Goal: Check status

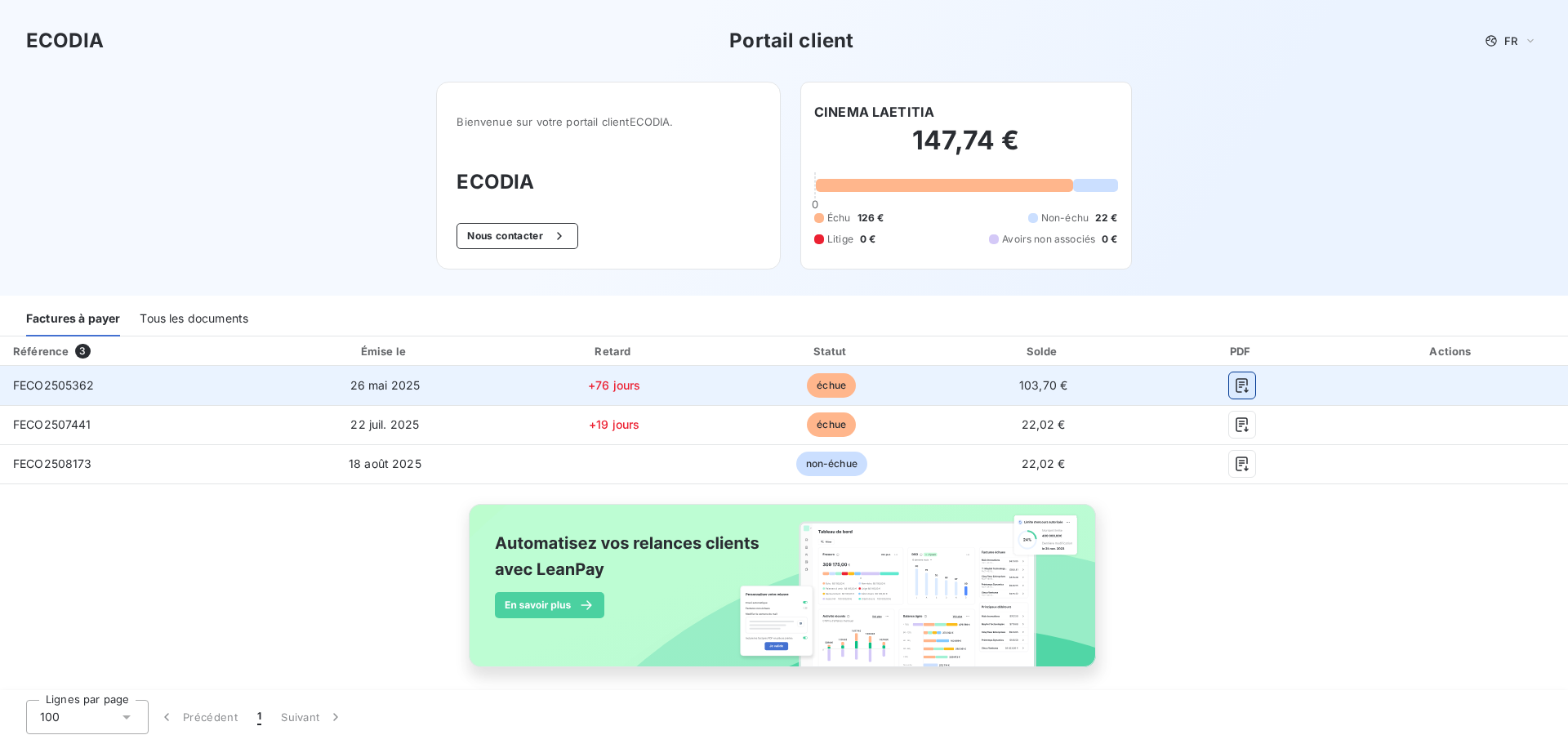
click at [1234, 387] on icon "button" at bounding box center [1242, 386] width 17 height 17
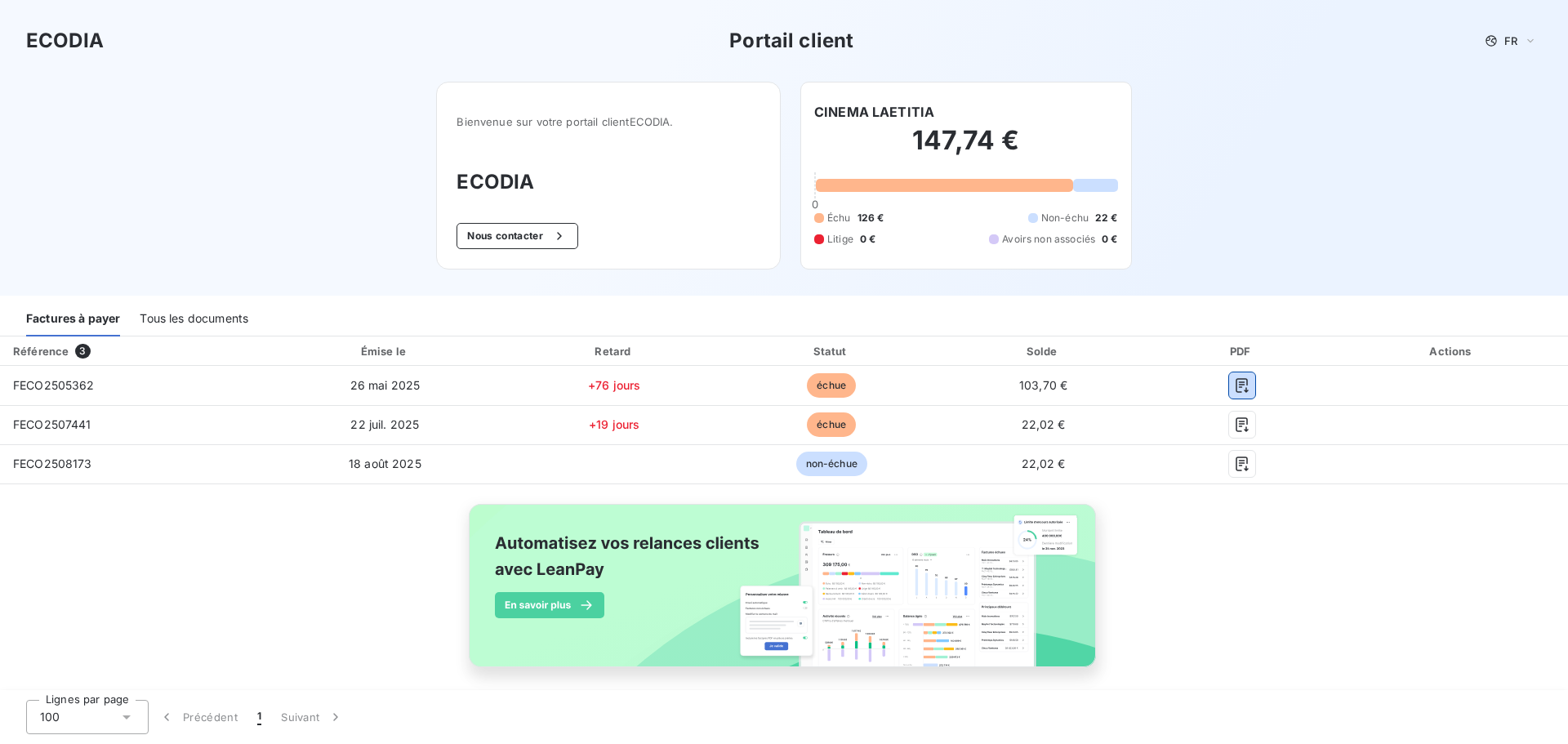
click at [167, 327] on div "Tous les documents" at bounding box center [194, 319] width 108 height 34
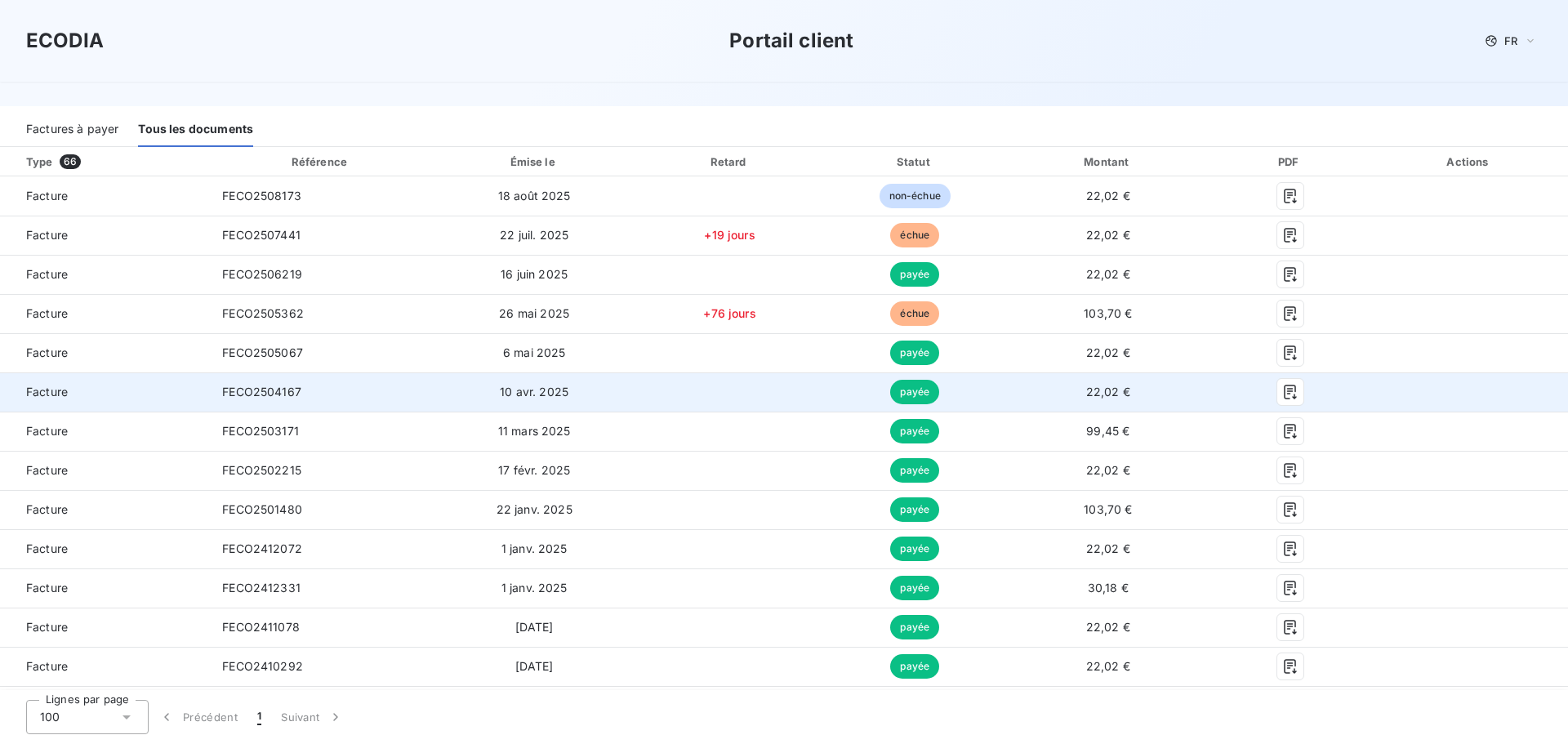
scroll to position [163, 0]
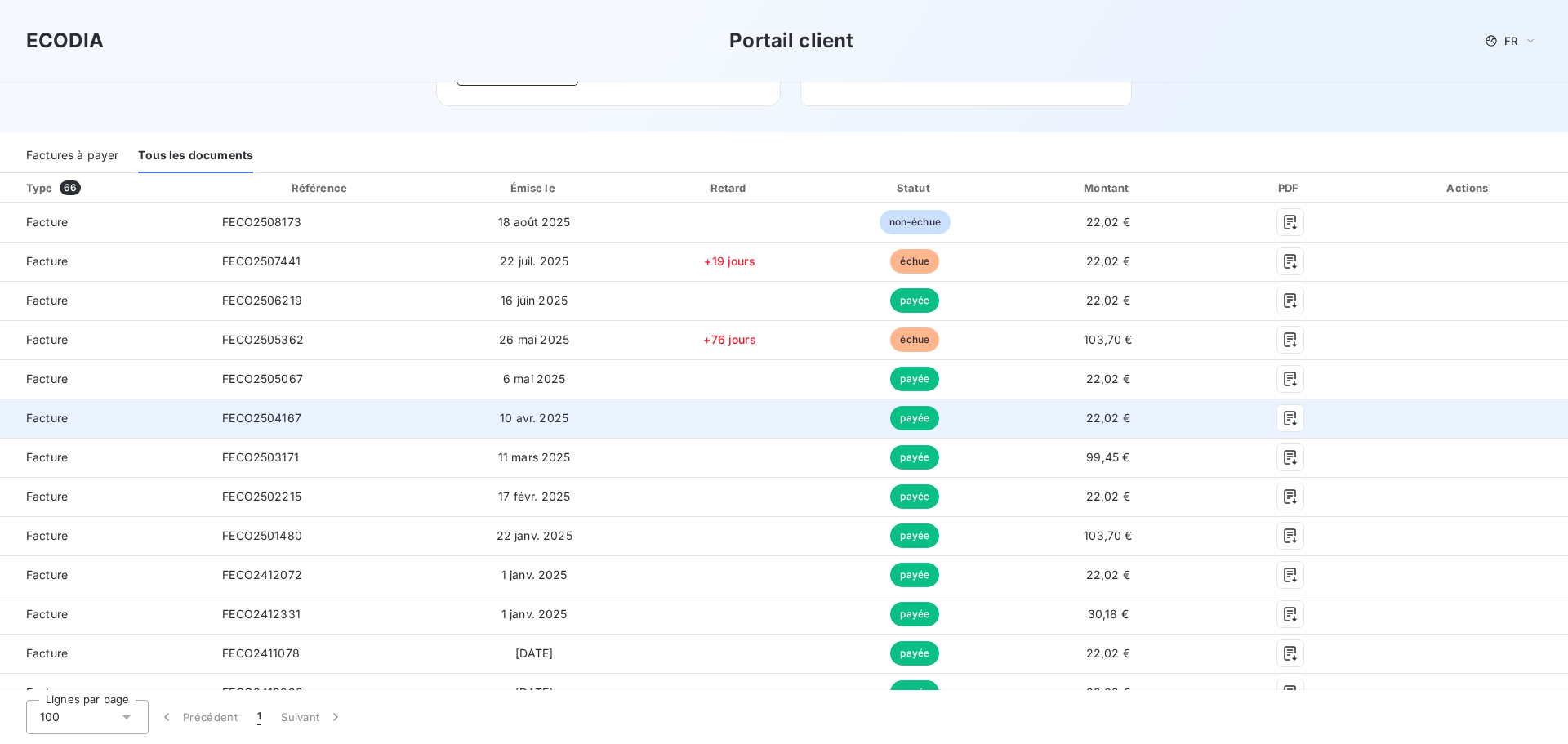
click at [844, 419] on td "payée" at bounding box center [915, 418] width 183 height 39
